Goal: Task Accomplishment & Management: Complete application form

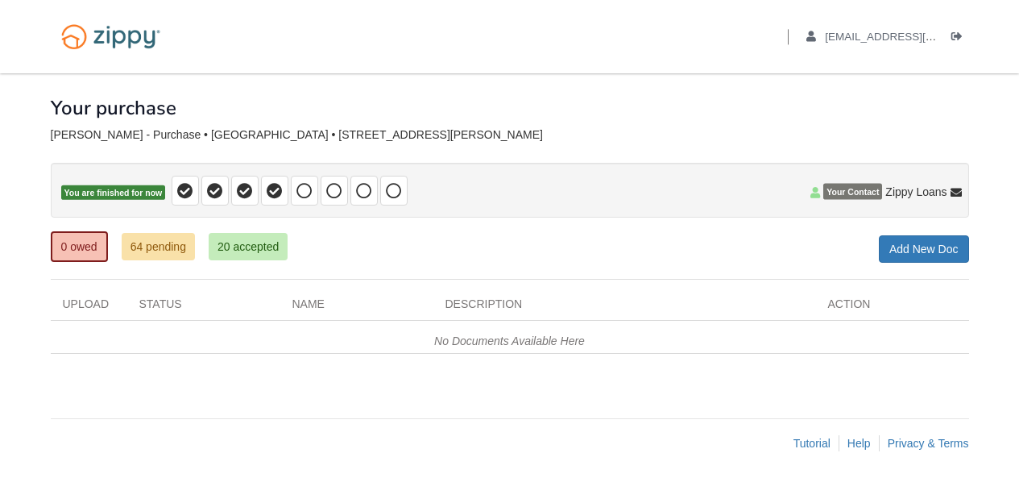
scroll to position [2, 0]
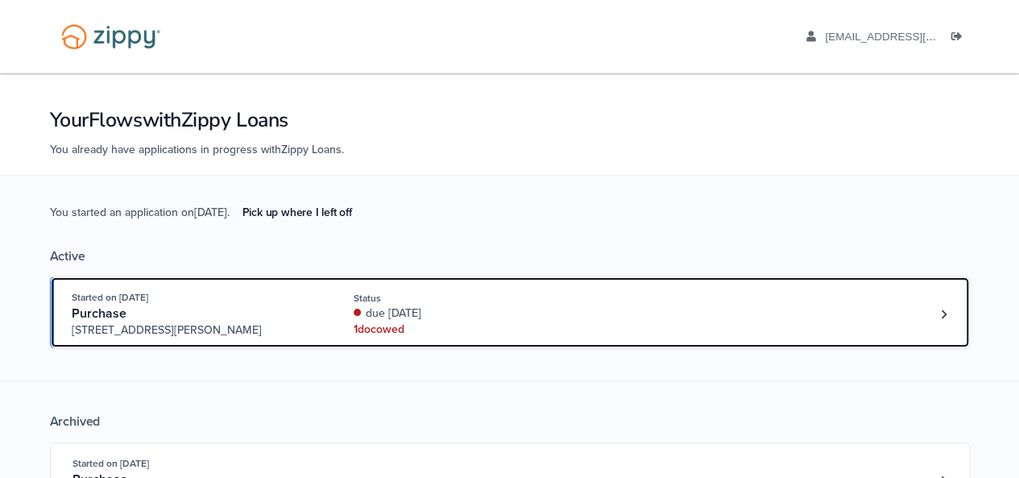
click at [601, 313] on div "Started on Aug. 27th, 2025 Purchase 3612 Hawthorn Dr, Jackson, MI, 49201 Status…" at bounding box center [502, 313] width 861 height 49
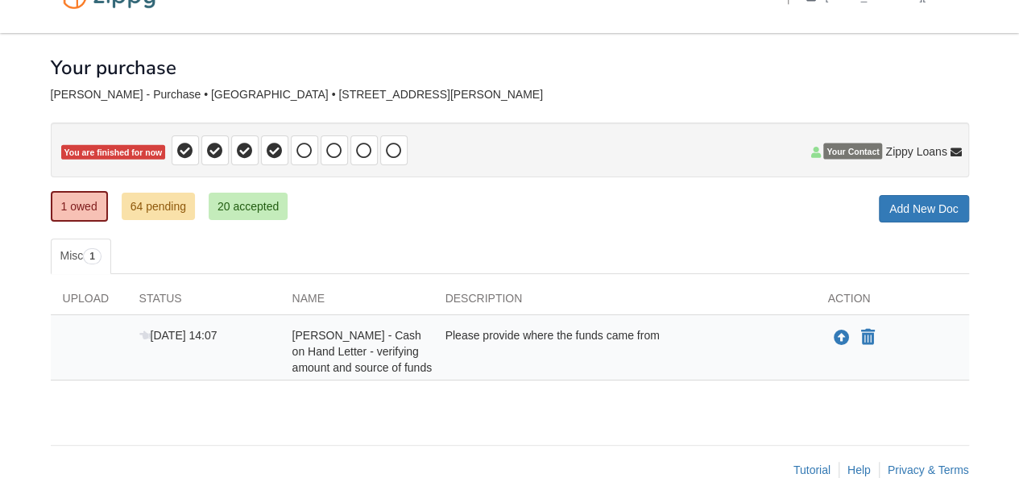
scroll to position [68, 0]
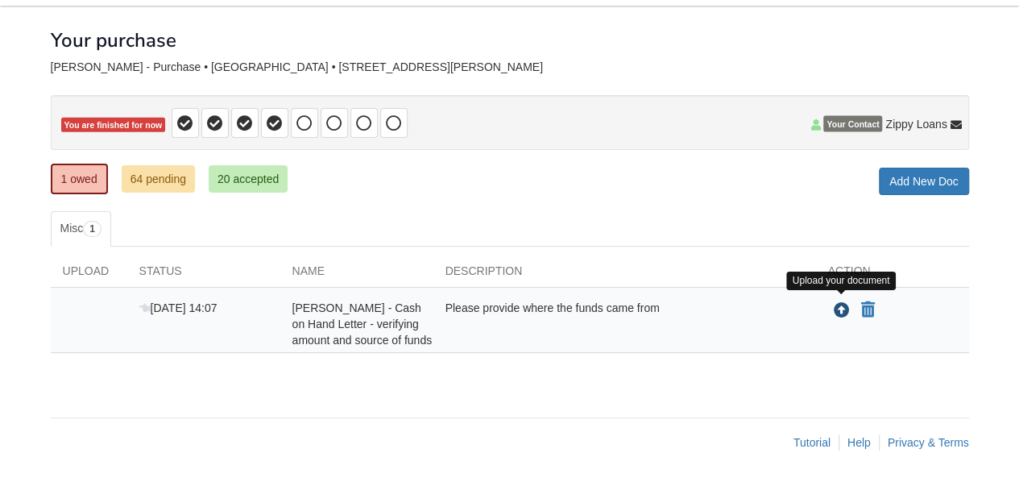
click at [834, 308] on icon "Upload Ashley Boley - Cash on Hand Letter - verifying amount and source of funds" at bounding box center [842, 311] width 16 height 16
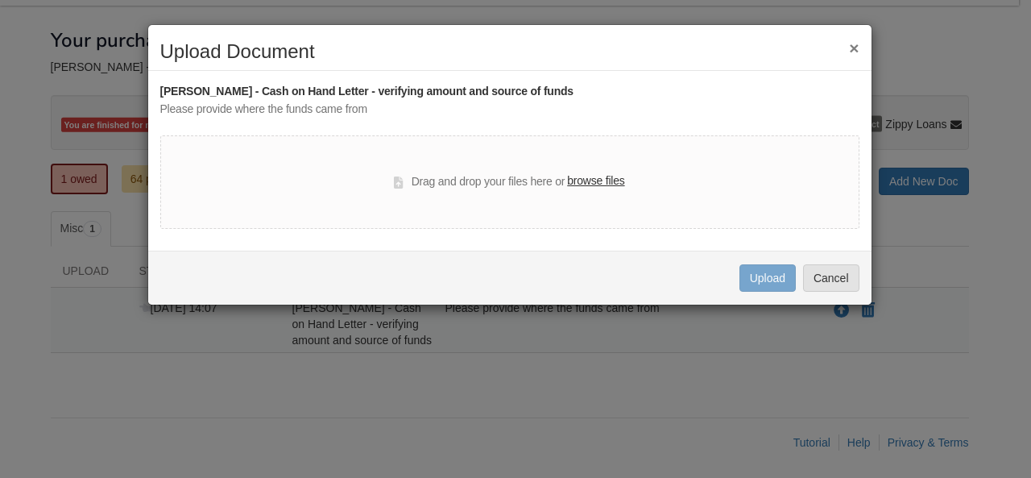
click at [861, 48] on div "× Upload Document" at bounding box center [510, 56] width 724 height 30
click at [857, 45] on button "×" at bounding box center [854, 47] width 10 height 17
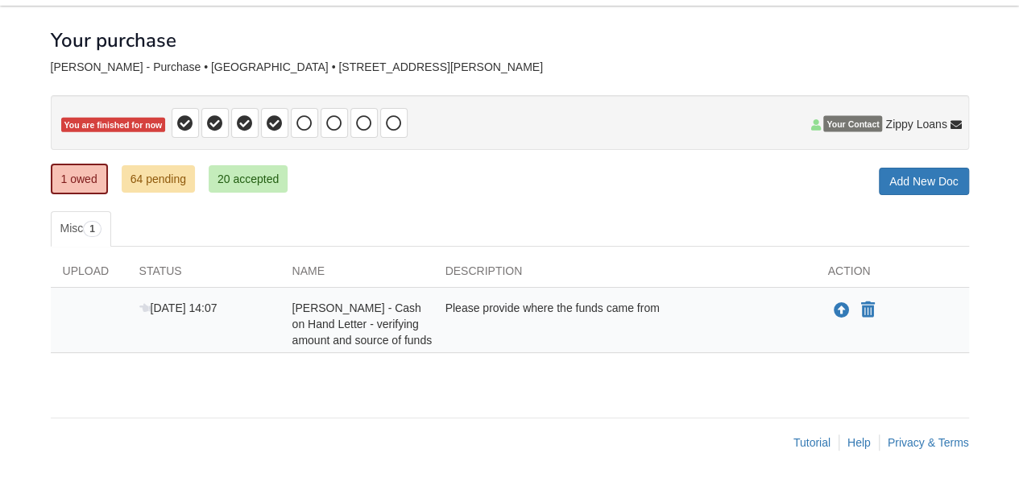
click at [367, 327] on div "Ashley Boley - Cash on Hand Letter - verifying amount and source of funds" at bounding box center [356, 324] width 153 height 48
click at [404, 312] on div "Ashley Boley - Cash on Hand Letter - verifying amount and source of funds" at bounding box center [356, 324] width 153 height 48
click at [406, 318] on div "Ashley Boley - Cash on Hand Letter - verifying amount and source of funds" at bounding box center [356, 324] width 153 height 48
click at [425, 341] on span "Ashley Boley - Cash on Hand Letter - verifying amount and source of funds" at bounding box center [362, 323] width 140 height 45
click at [0, 366] on body "Back to My Flows aaboley88@icloud.com Logout" at bounding box center [509, 207] width 1019 height 550
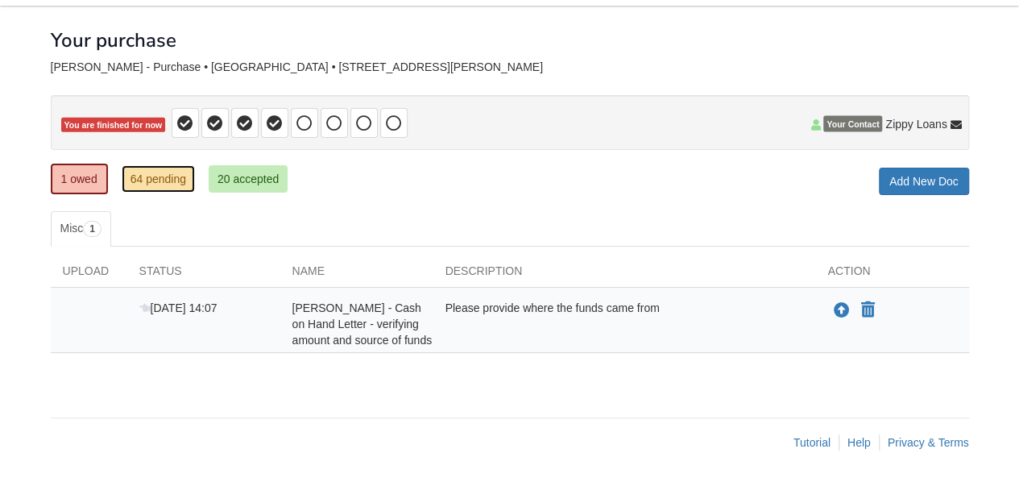
click at [150, 180] on link "64 pending" at bounding box center [158, 178] width 73 height 27
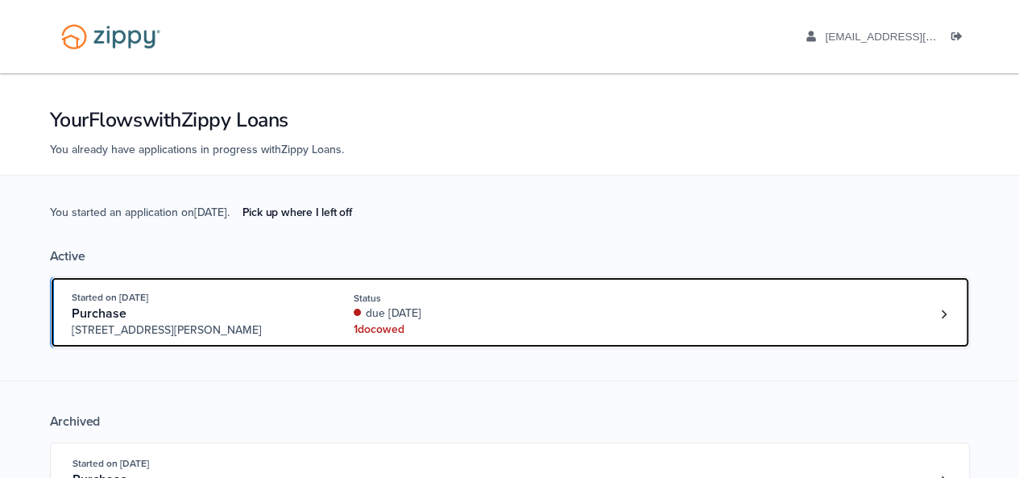
click at [735, 317] on div "Started on [DATE] Purchase [STREET_ADDRESS][PERSON_NAME] Status due [DATE] 1 do…" at bounding box center [502, 313] width 861 height 49
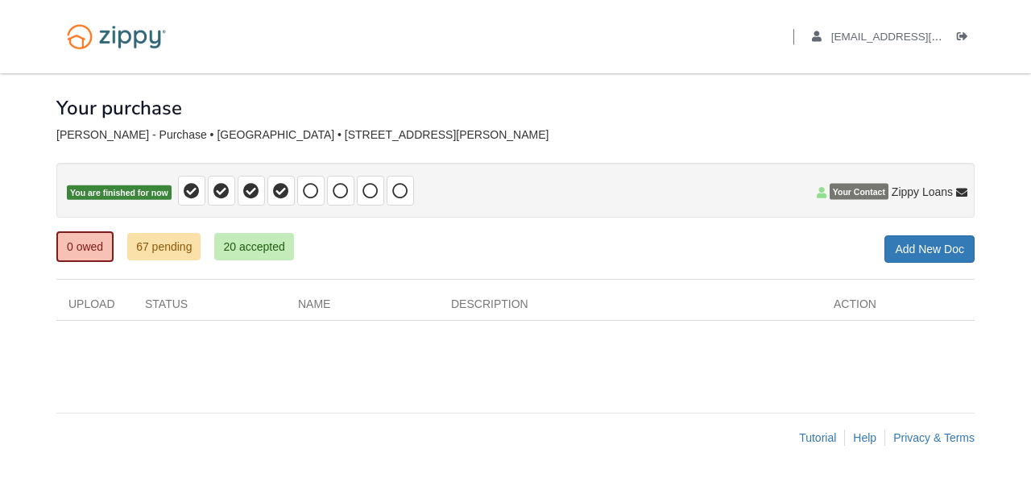
click at [940, 89] on div "Your purchase" at bounding box center [515, 95] width 919 height 45
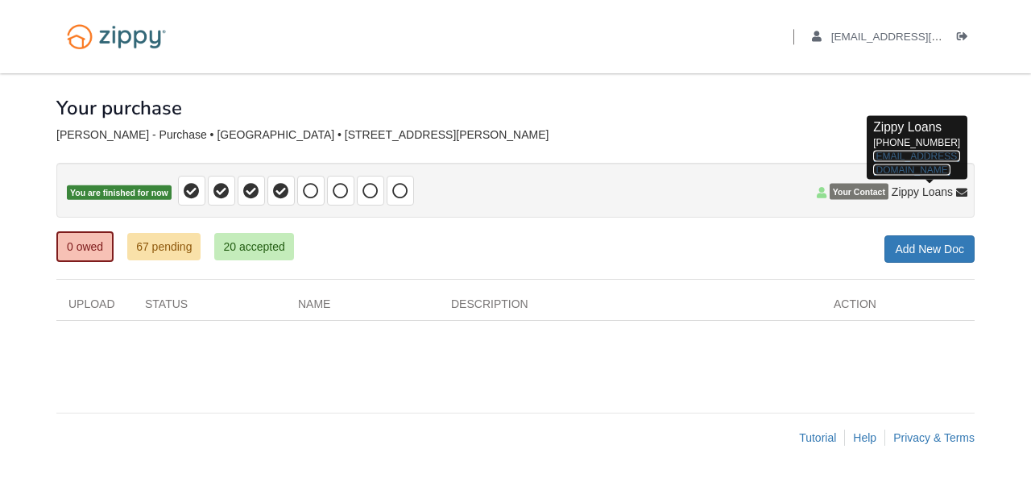
click at [936, 151] on link "[EMAIL_ADDRESS][DOMAIN_NAME]" at bounding box center [916, 163] width 86 height 25
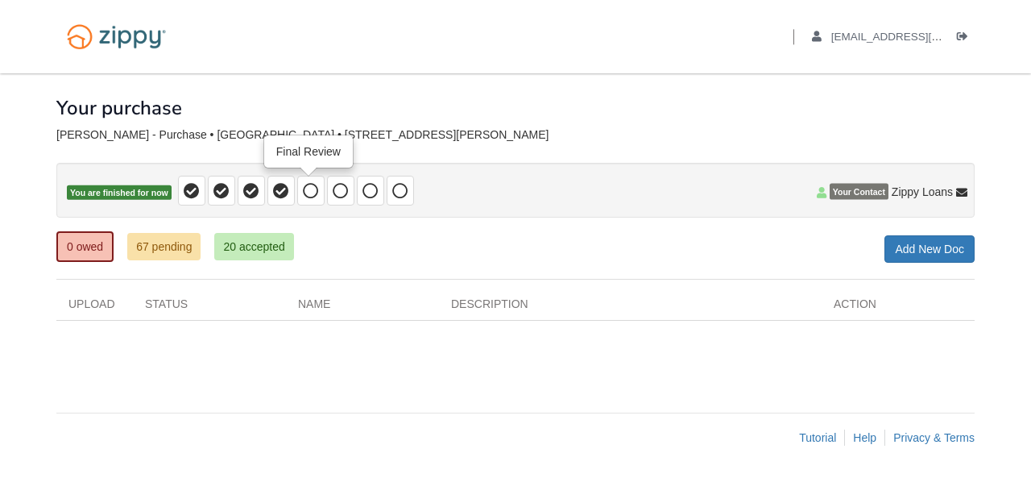
click at [313, 193] on icon at bounding box center [311, 191] width 16 height 16
click at [1006, 184] on body "Back to My Flows aaboley88@icloud.com Logout" at bounding box center [515, 239] width 1031 height 478
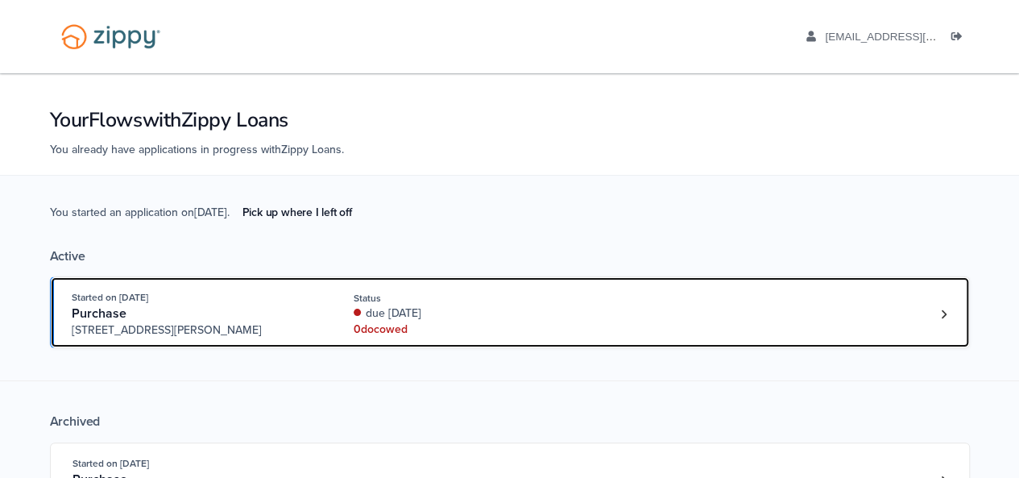
click at [661, 318] on div "Started on [DATE] Purchase [STREET_ADDRESS][PERSON_NAME] Status due [DATE] 0 do…" at bounding box center [502, 313] width 861 height 49
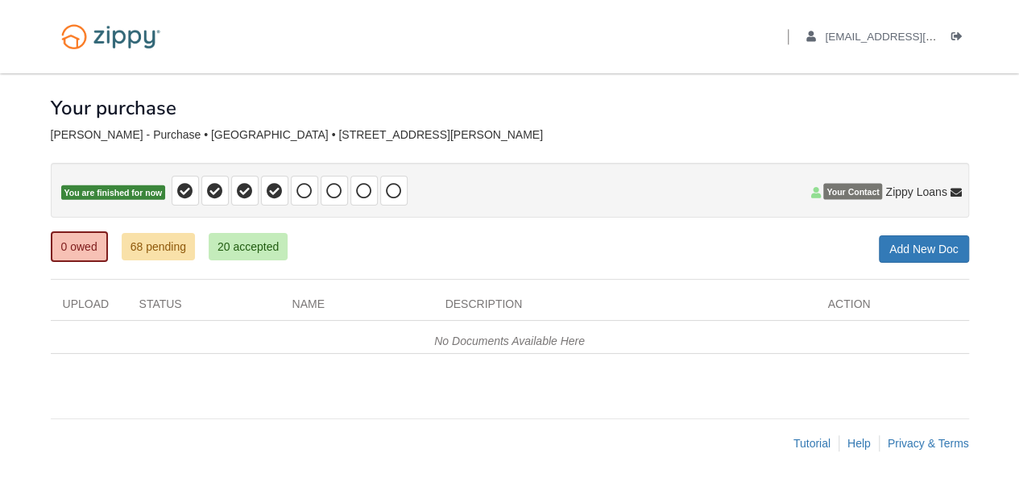
click at [346, 194] on span at bounding box center [291, 191] width 239 height 30
click at [306, 179] on span at bounding box center [304, 191] width 27 height 30
